Goal: Information Seeking & Learning: Learn about a topic

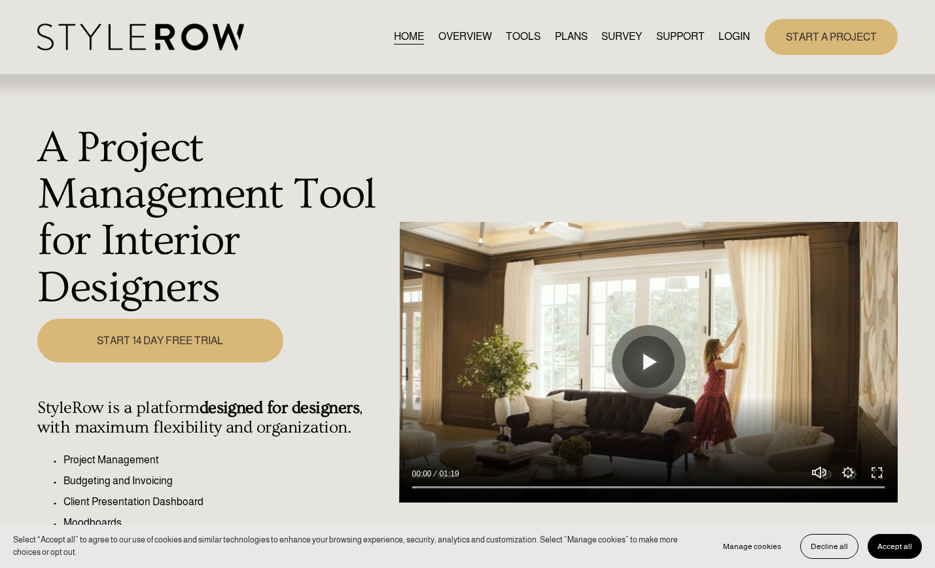
click at [557, 33] on link "PLANS" at bounding box center [571, 37] width 33 height 18
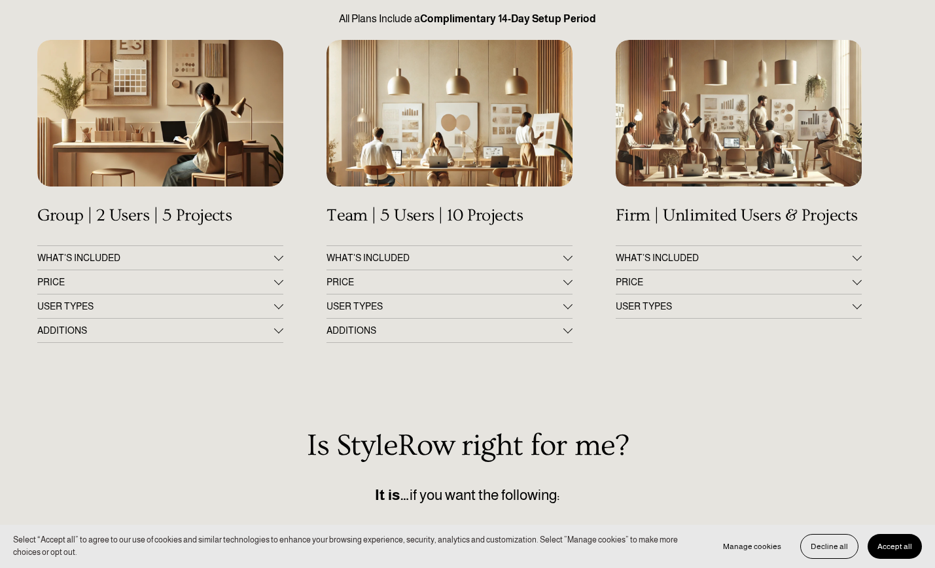
scroll to position [189, 0]
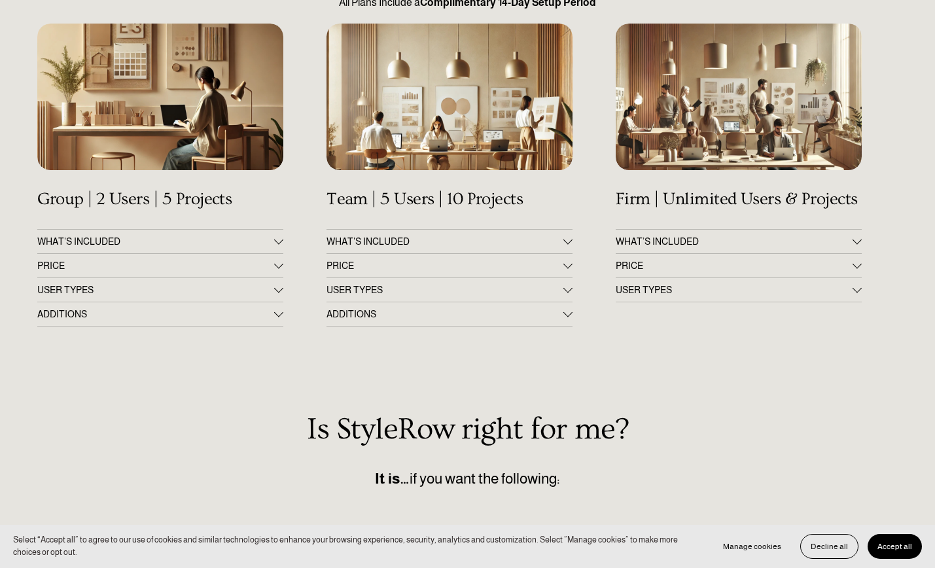
click at [279, 264] on div at bounding box center [278, 263] width 9 height 9
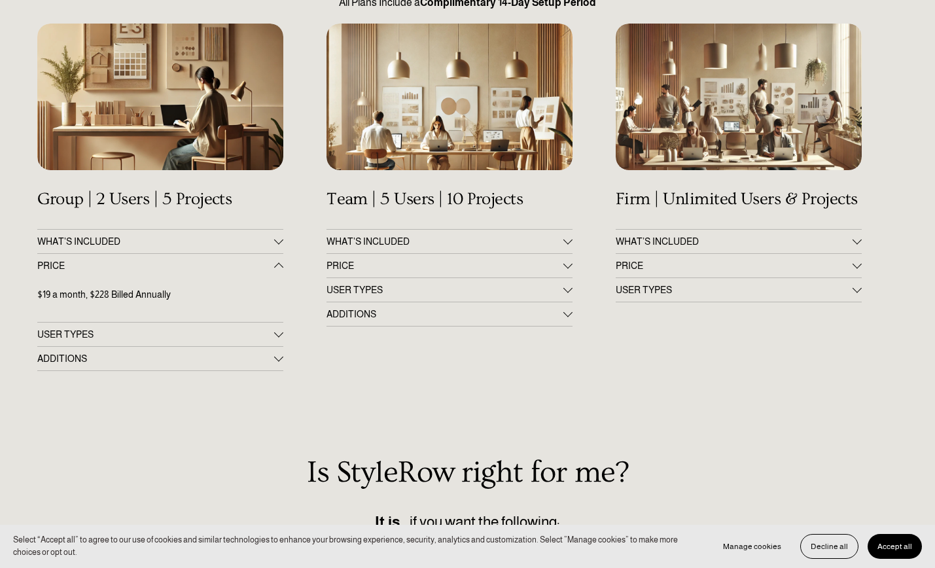
click at [282, 240] on div at bounding box center [278, 239] width 9 height 9
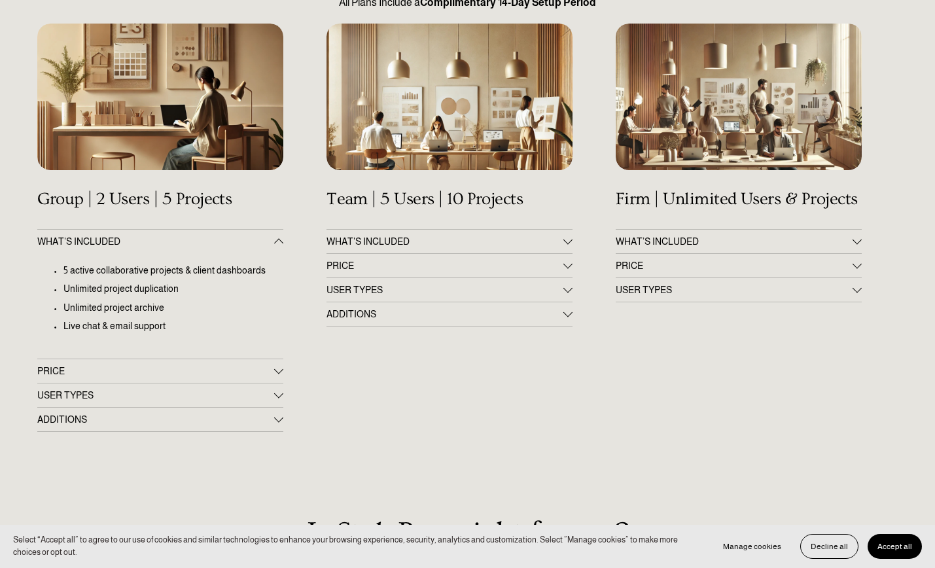
click at [493, 237] on span "WHAT'S INCLUDED" at bounding box center [444, 241] width 237 height 10
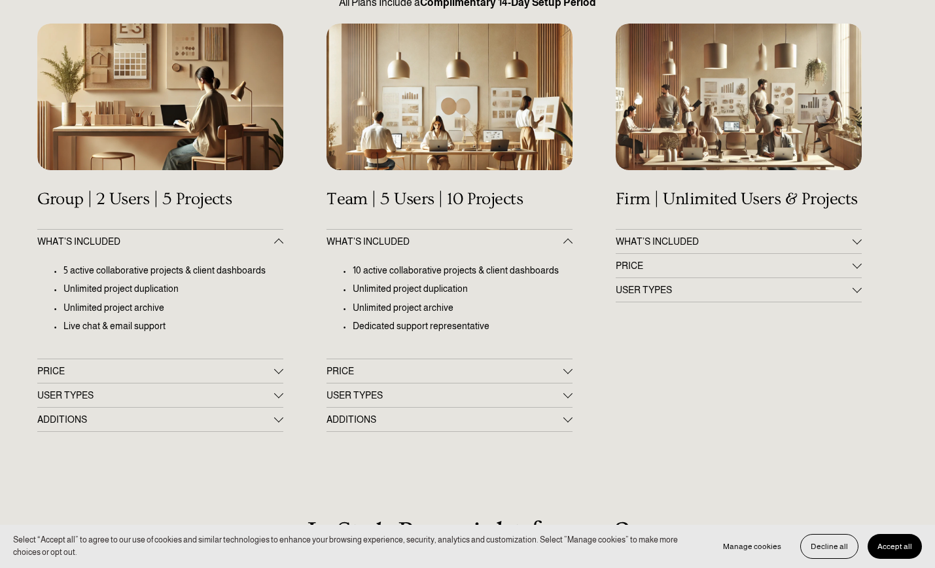
click at [254, 390] on span "USER TYPES" at bounding box center [155, 395] width 237 height 10
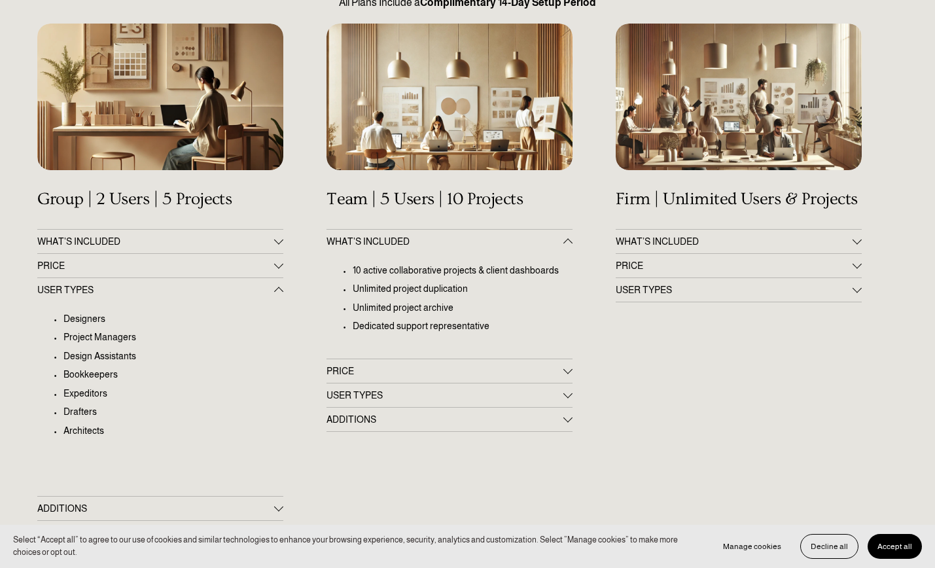
click at [251, 504] on span "ADDITIONS" at bounding box center [155, 508] width 237 height 10
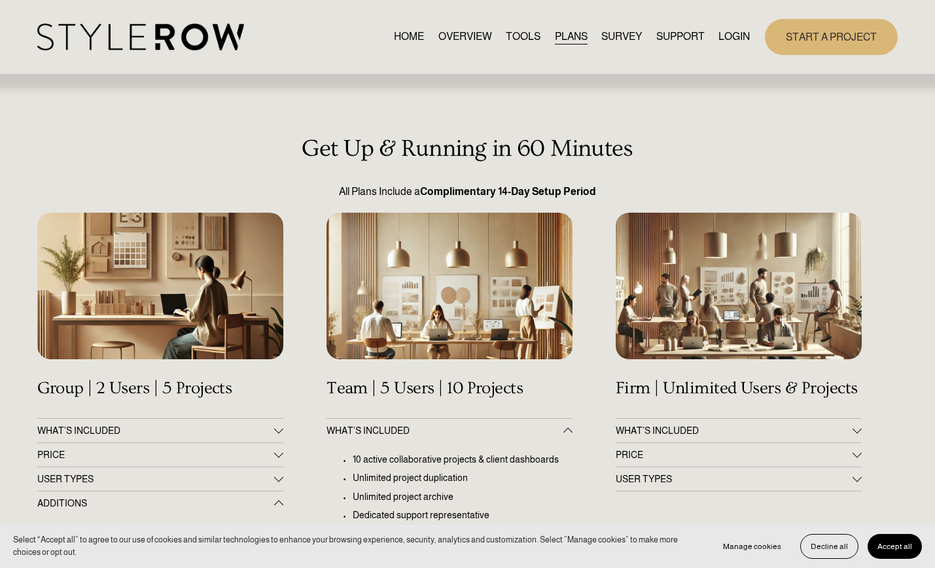
scroll to position [0, 0]
click at [512, 35] on link "TOOLS" at bounding box center [523, 37] width 35 height 18
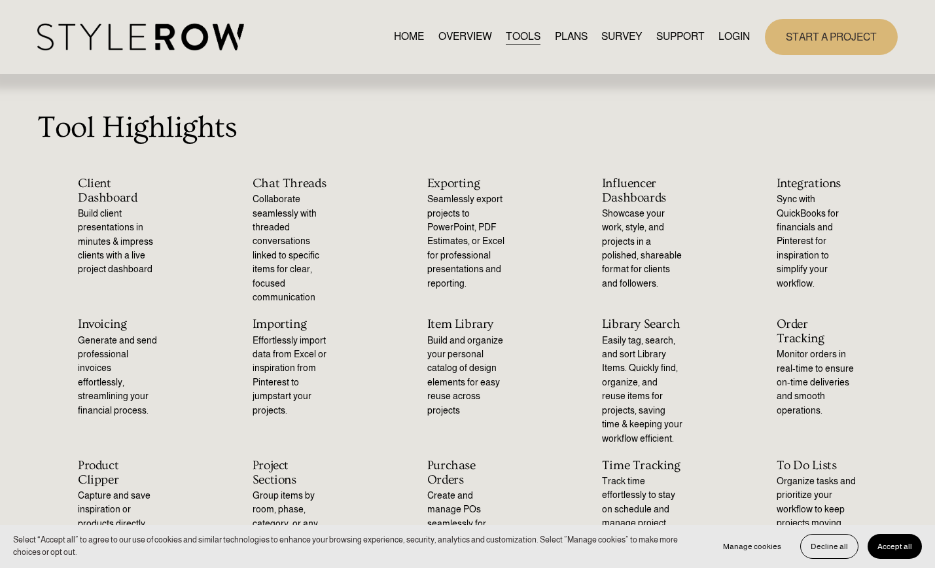
click at [567, 36] on link "PLANS" at bounding box center [571, 37] width 33 height 18
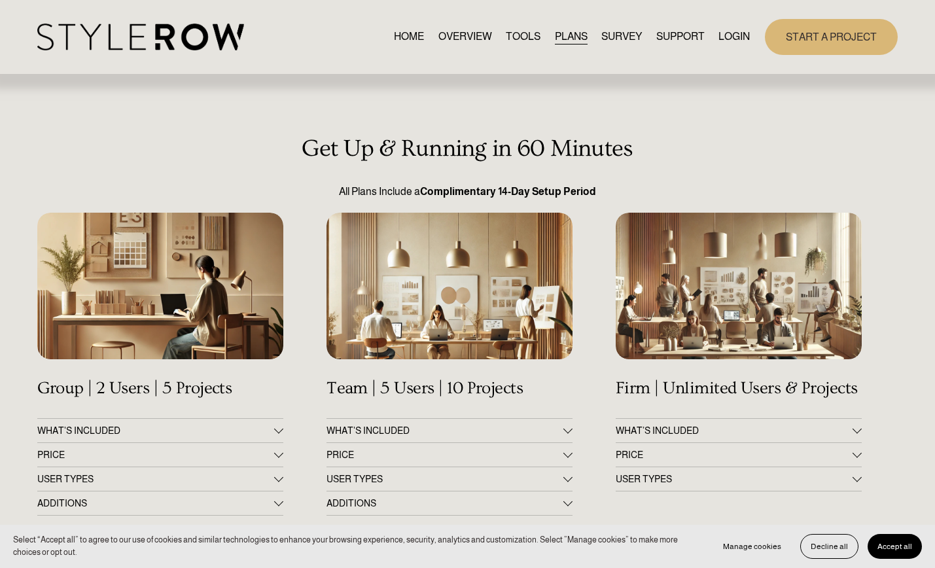
click at [270, 451] on span "PRICE" at bounding box center [155, 454] width 237 height 10
